Goal: Check status: Check status

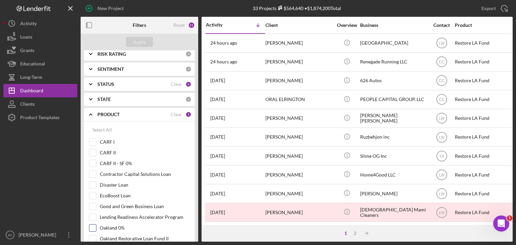
scroll to position [52, 0]
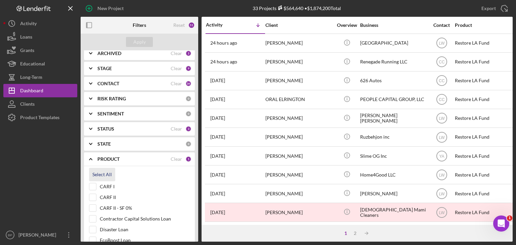
click at [101, 174] on div "Select All" at bounding box center [101, 174] width 19 height 13
checkbox input "true"
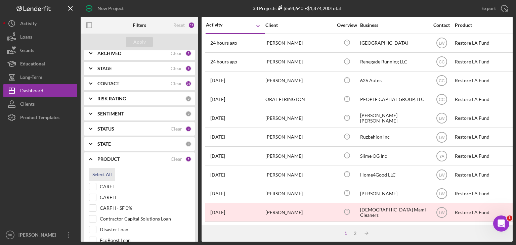
checkbox input "true"
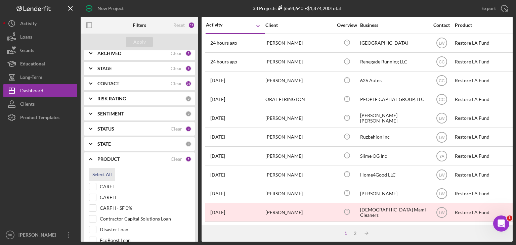
checkbox input "true"
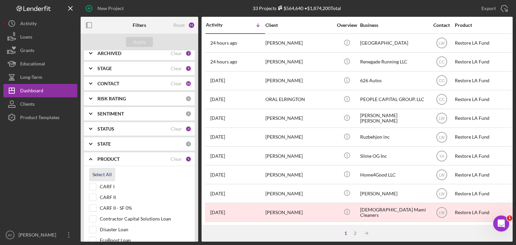
checkbox input "true"
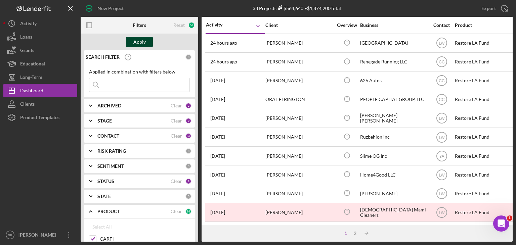
click at [137, 40] on div "Apply" at bounding box center [139, 42] width 12 height 10
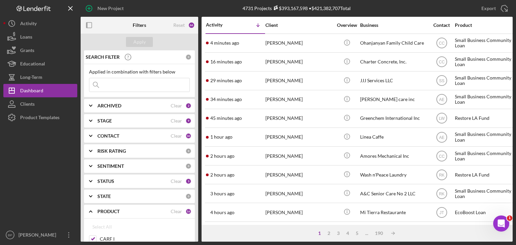
click at [115, 85] on input at bounding box center [139, 84] width 100 height 13
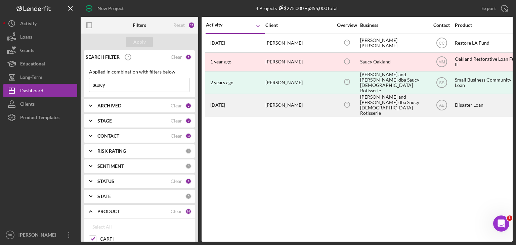
type input "saucy"
click at [387, 101] on div "[PERSON_NAME] and [PERSON_NAME] dba Saucy [DEMOGRAPHIC_DATA] Rotisserie" at bounding box center [393, 105] width 67 height 22
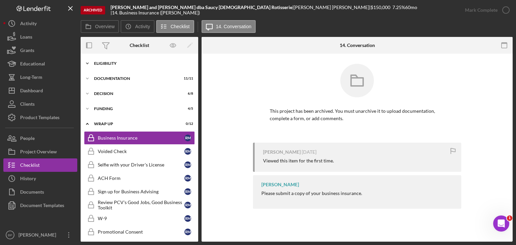
click at [107, 64] on div "ELIGIBILITY" at bounding box center [142, 63] width 96 height 4
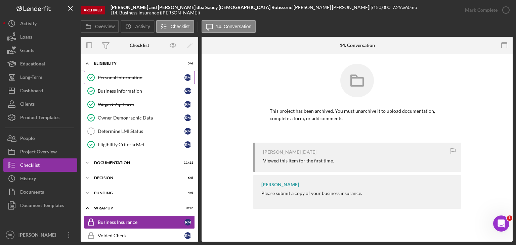
click at [116, 79] on div "Personal Information" at bounding box center [141, 77] width 87 height 5
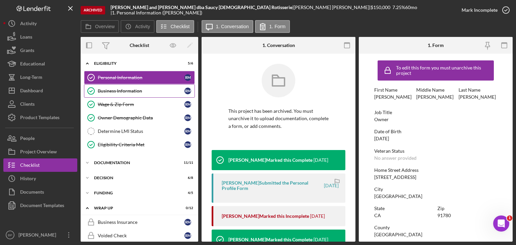
click at [109, 90] on div "Business Information" at bounding box center [141, 90] width 87 height 5
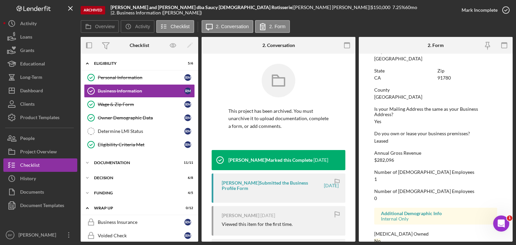
scroll to position [324, 0]
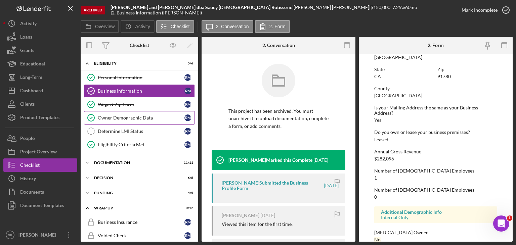
click at [125, 120] on div "Owner Demographic Data" at bounding box center [141, 117] width 87 height 5
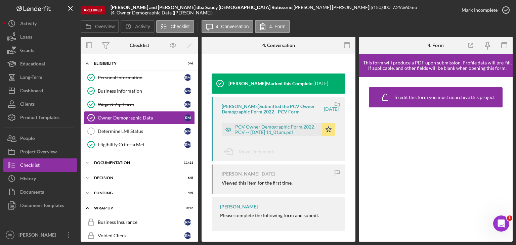
scroll to position [79, 0]
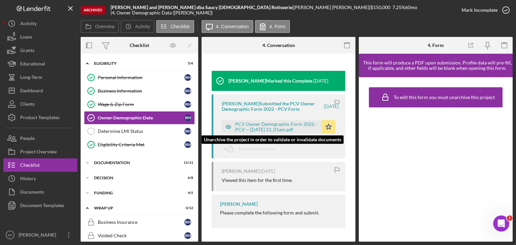
click at [294, 124] on div "PCV Owner Demographic Form 2022 - PCV -- [DATE] 11_01am.pdf" at bounding box center [276, 127] width 83 height 11
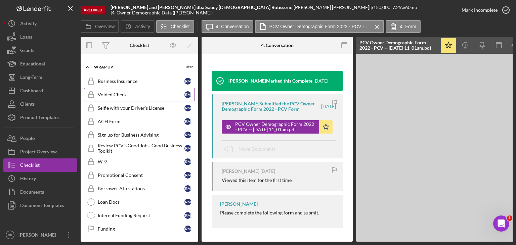
scroll to position [74, 0]
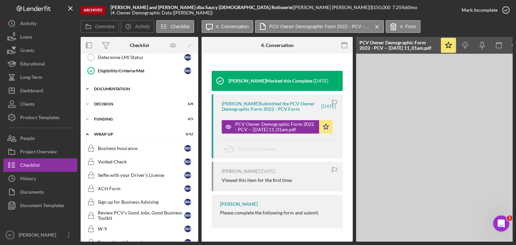
click at [104, 87] on div "Documentation" at bounding box center [142, 89] width 96 height 4
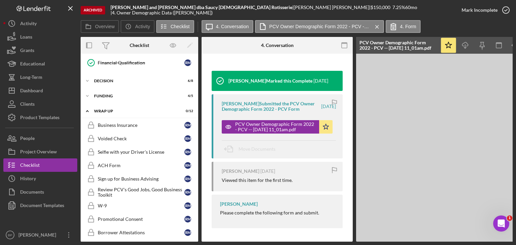
scroll to position [208, 0]
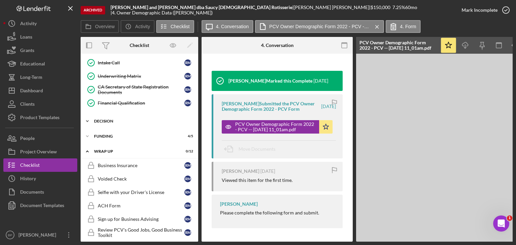
click at [106, 121] on div "Icon/Expander Decision 6 / 8" at bounding box center [140, 121] width 118 height 13
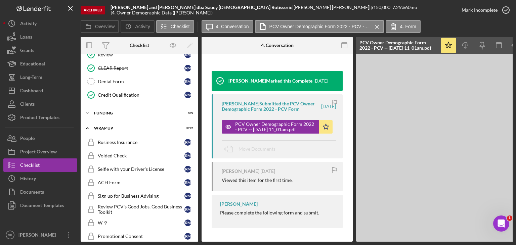
scroll to position [276, 0]
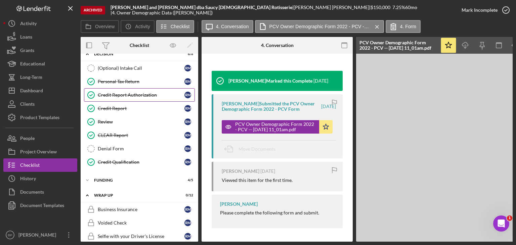
click at [139, 89] on link "Credit Report Authorization Credit Report Authorization R M" at bounding box center [139, 94] width 111 height 13
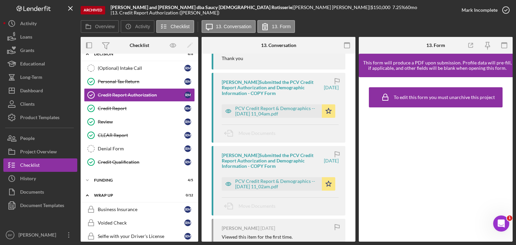
scroll to position [134, 0]
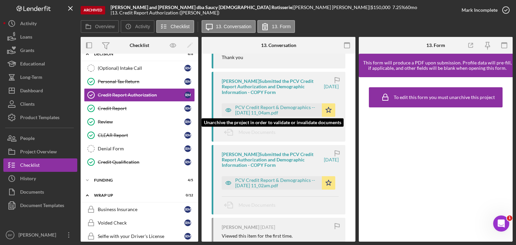
click at [291, 109] on div "PCV Credit Report & Demographics -- [DATE] 11_04am.pdf" at bounding box center [276, 110] width 83 height 11
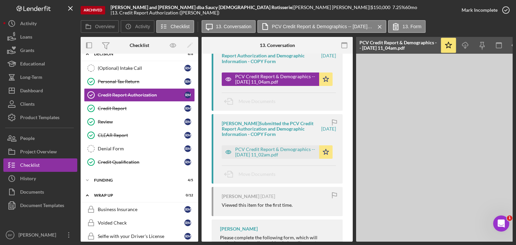
scroll to position [202, 0]
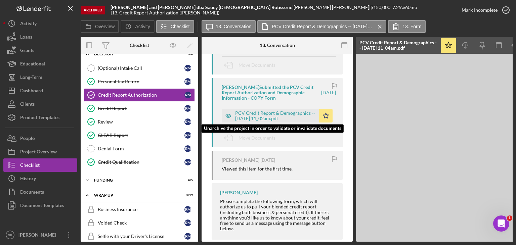
click at [267, 113] on div "PCV Credit Report & Demographics -- [DATE] 11_02am.pdf" at bounding box center [275, 116] width 81 height 11
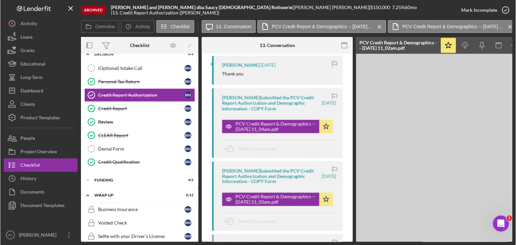
scroll to position [101, 0]
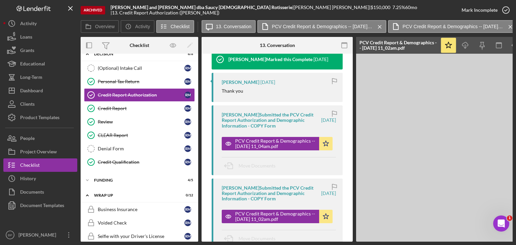
click at [267, 119] on div "[PERSON_NAME] Submitted the PCV Credit Report Authorization and Demographic Inf…" at bounding box center [271, 120] width 98 height 16
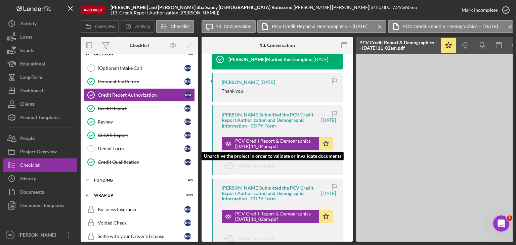
click at [282, 139] on div "PCV Credit Report & Demographics -- [DATE] 11_04am.pdf" at bounding box center [275, 143] width 81 height 11
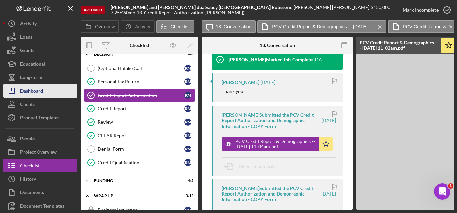
click at [39, 89] on div "Dashboard" at bounding box center [31, 91] width 23 height 15
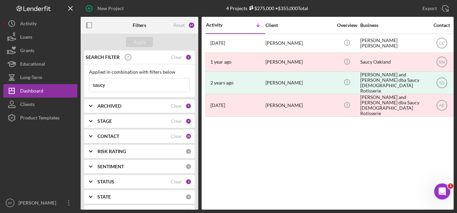
click at [120, 87] on input "saucy" at bounding box center [139, 84] width 100 height 13
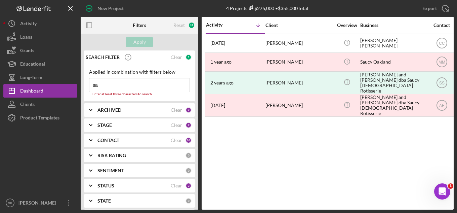
type input "s"
type input "a"
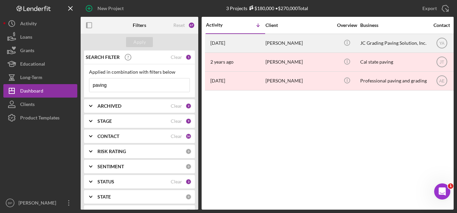
type input "paving"
click at [273, 44] on div "[PERSON_NAME]" at bounding box center [298, 43] width 67 height 18
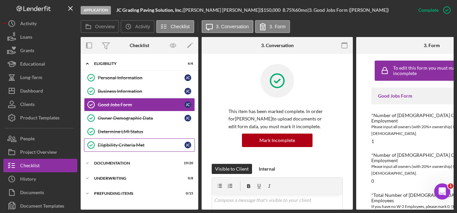
click at [119, 144] on div "Eligibility Criteria Met" at bounding box center [141, 144] width 87 height 5
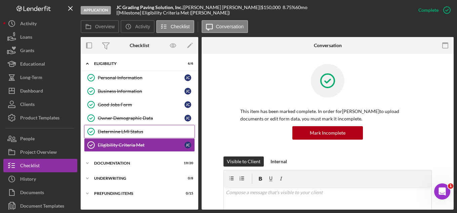
click at [122, 131] on div "Determine LMI Status" at bounding box center [146, 131] width 97 height 5
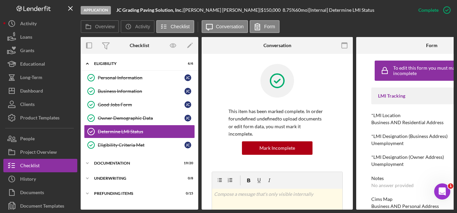
scroll to position [11, 0]
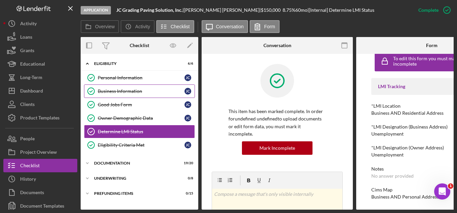
click at [115, 88] on div "Business Information" at bounding box center [141, 90] width 87 height 5
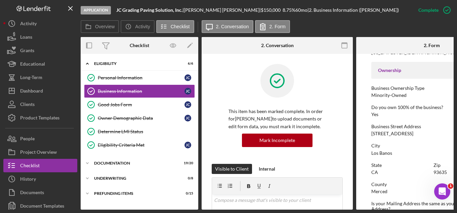
scroll to position [235, 0]
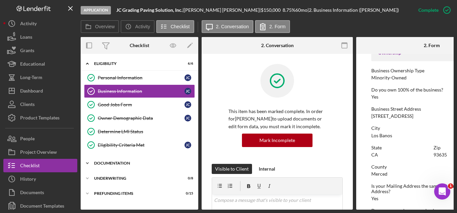
click at [106, 165] on div "Icon/Expander Documentation 19 / 20" at bounding box center [140, 162] width 118 height 13
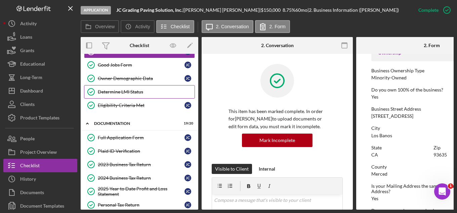
scroll to position [101, 0]
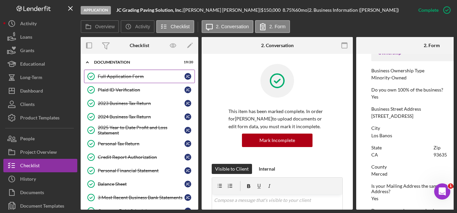
click at [115, 75] on div "Full Application Form" at bounding box center [141, 76] width 87 height 5
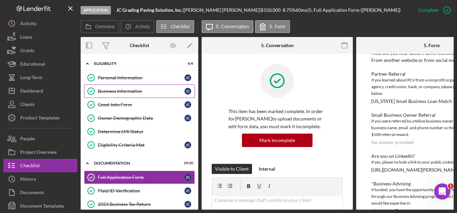
click at [124, 87] on link "Business Information Business Information [PERSON_NAME]" at bounding box center [139, 90] width 111 height 13
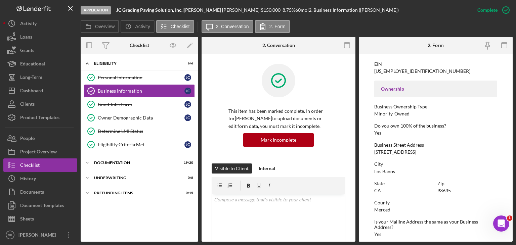
scroll to position [235, 0]
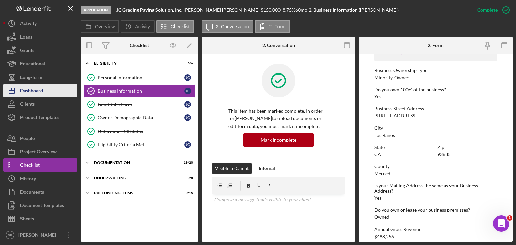
click at [35, 90] on div "Dashboard" at bounding box center [31, 91] width 23 height 15
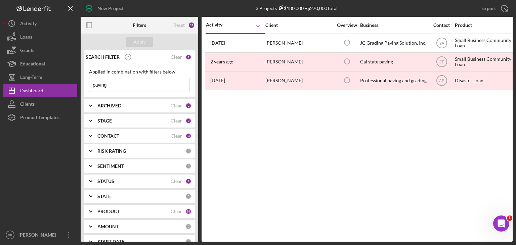
click at [128, 85] on input "paving" at bounding box center [139, 84] width 100 height 13
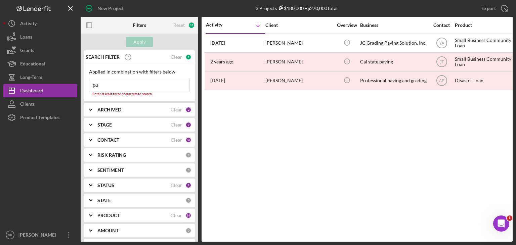
type input "p"
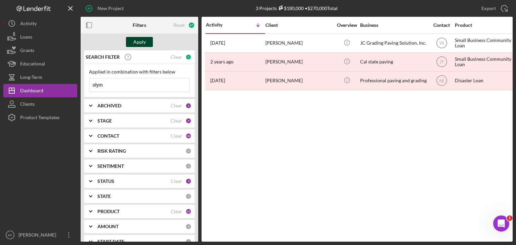
type input "olym"
click at [135, 42] on div "Apply" at bounding box center [139, 42] width 12 height 10
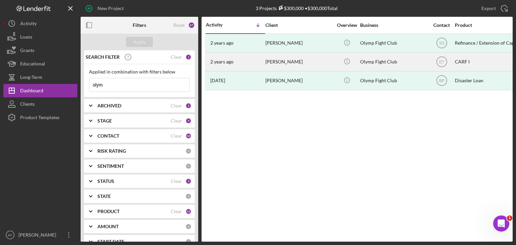
click at [367, 61] on div "Olymp Fight Club" at bounding box center [393, 62] width 67 height 18
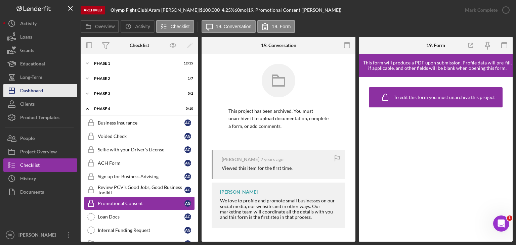
click at [31, 89] on div "Dashboard" at bounding box center [31, 91] width 23 height 15
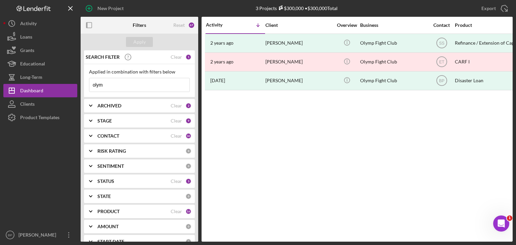
click at [108, 85] on input "olym" at bounding box center [139, 84] width 100 height 13
type input "o"
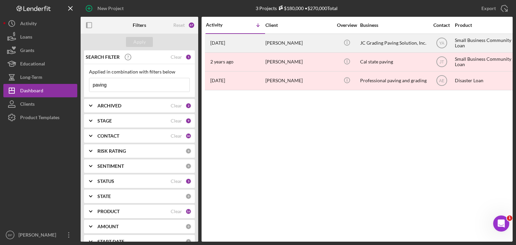
type input "paving"
click at [383, 42] on div "JC Grading Paving Solution, Inc." at bounding box center [393, 43] width 67 height 18
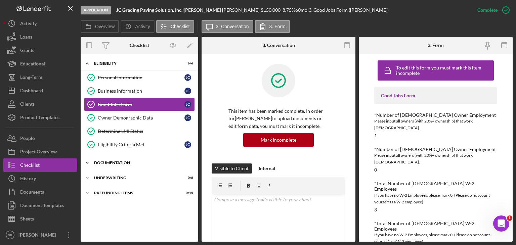
click at [106, 161] on div "Documentation" at bounding box center [142, 163] width 96 height 4
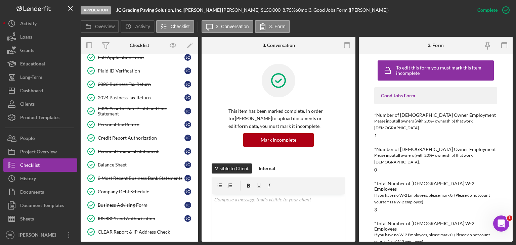
scroll to position [134, 0]
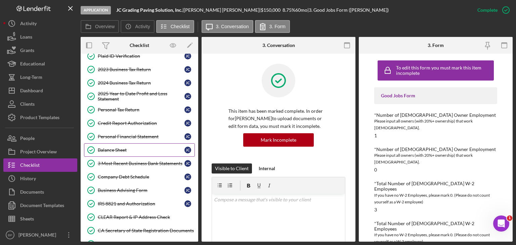
click at [115, 148] on div "Balance Sheet" at bounding box center [141, 150] width 87 height 5
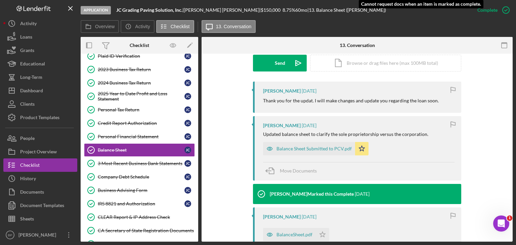
scroll to position [202, 0]
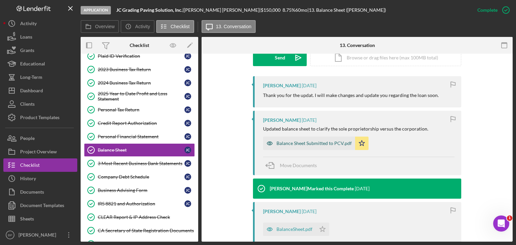
click at [322, 141] on div "Balance Sheet Submitted to PCV.pdf" at bounding box center [314, 143] width 75 height 5
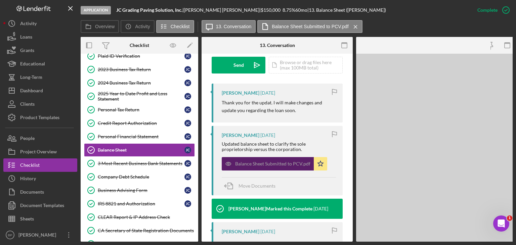
scroll to position [209, 0]
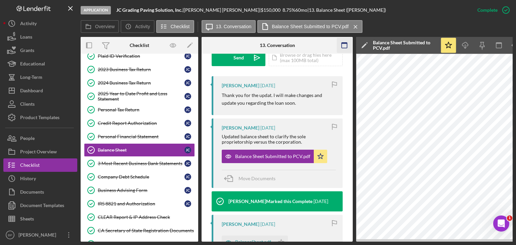
click at [343, 47] on icon "button" at bounding box center [344, 45] width 15 height 15
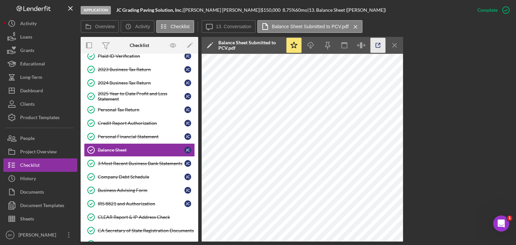
click at [382, 45] on icon "button" at bounding box center [378, 45] width 15 height 15
